Goal: Transaction & Acquisition: Download file/media

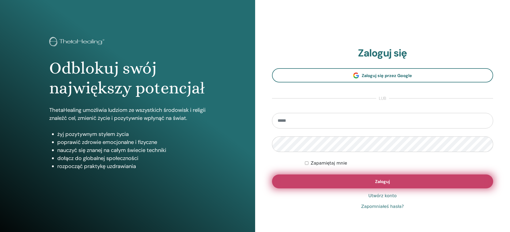
type input "**********"
click at [383, 180] on span "Zaloguj" at bounding box center [382, 182] width 15 height 6
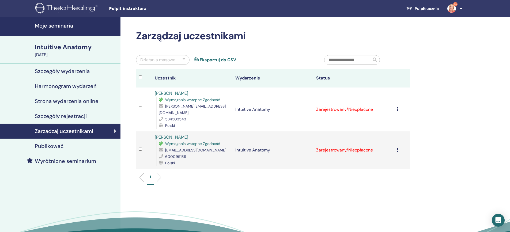
click at [66, 25] on h4 "Moje seminaria" at bounding box center [76, 26] width 83 height 6
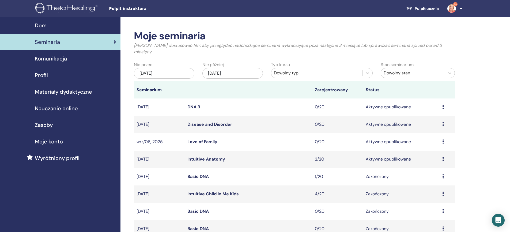
click at [422, 8] on link "Pulpit ucznia" at bounding box center [422, 9] width 41 height 10
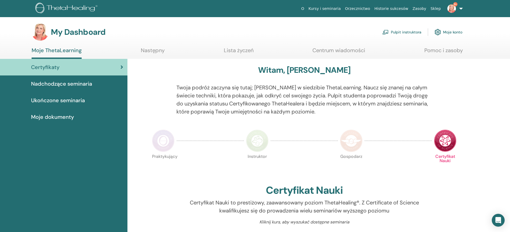
click at [68, 116] on span "Moje dokumenty" at bounding box center [52, 117] width 43 height 8
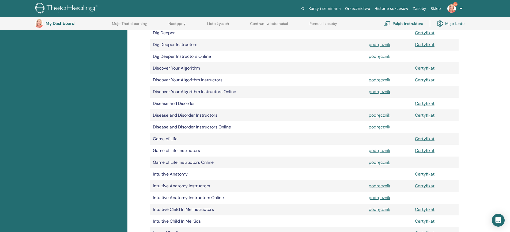
scroll to position [250, 0]
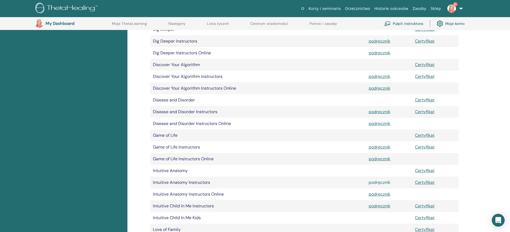
click at [386, 185] on link "podręcznik" at bounding box center [380, 183] width 22 height 6
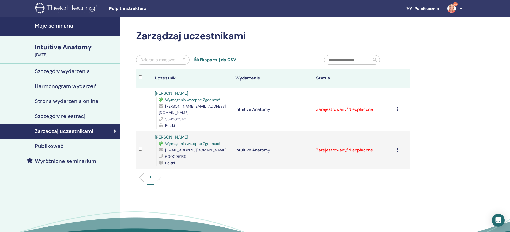
click at [54, 24] on h4 "Moje seminaria" at bounding box center [76, 26] width 83 height 6
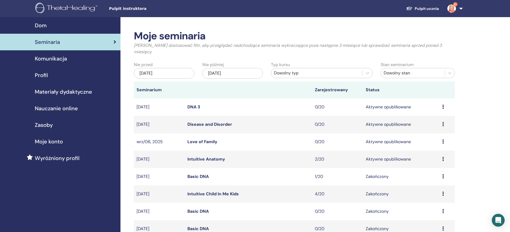
click at [427, 8] on link "Pulpit ucznia" at bounding box center [422, 9] width 41 height 10
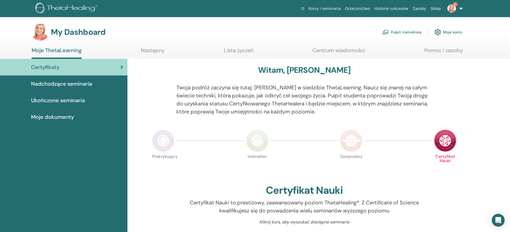
click at [62, 116] on span "Moje dokumenty" at bounding box center [52, 117] width 43 height 8
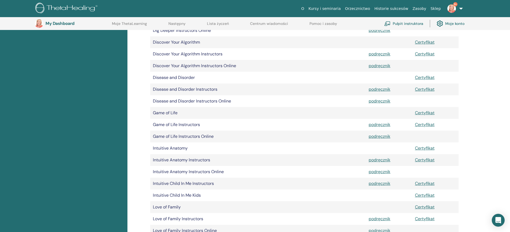
scroll to position [274, 0]
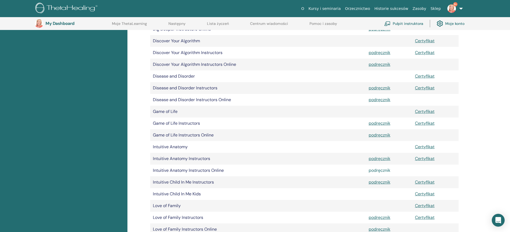
click at [381, 169] on link "podręcznik" at bounding box center [380, 171] width 22 height 6
